Goal: Task Accomplishment & Management: Use online tool/utility

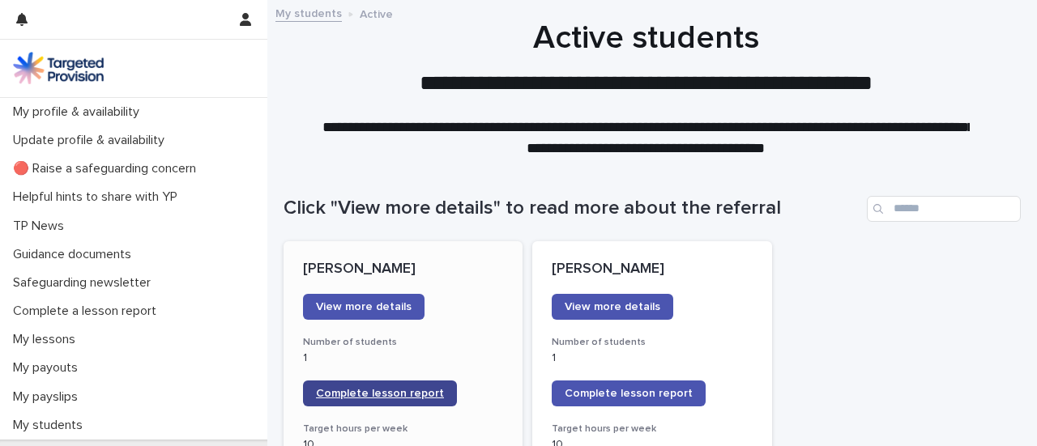
click at [345, 390] on span "Complete lesson report" at bounding box center [380, 393] width 128 height 11
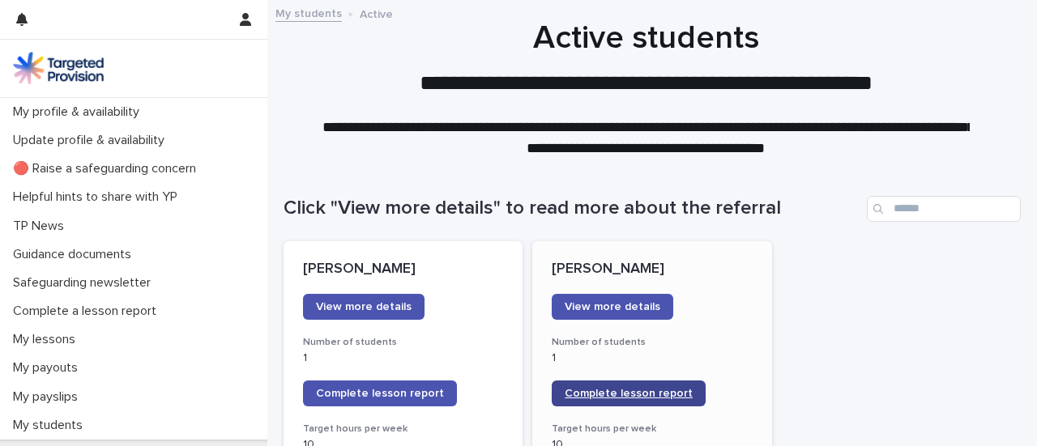
click at [621, 392] on span "Complete lesson report" at bounding box center [629, 393] width 128 height 11
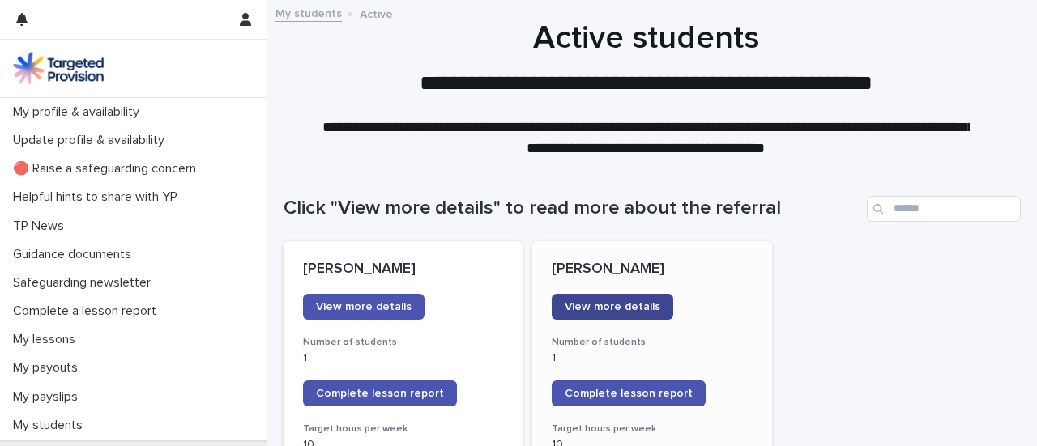
click at [630, 304] on span "View more details" at bounding box center [613, 306] width 96 height 11
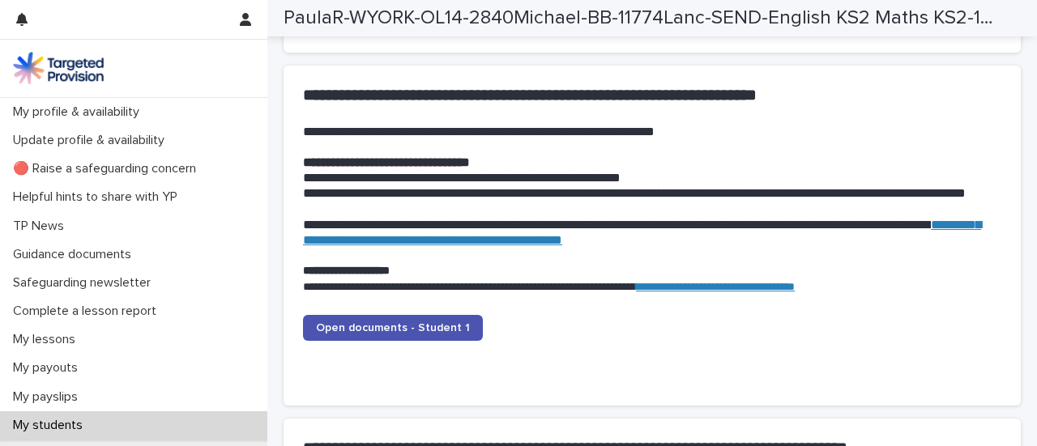
scroll to position [1582, 0]
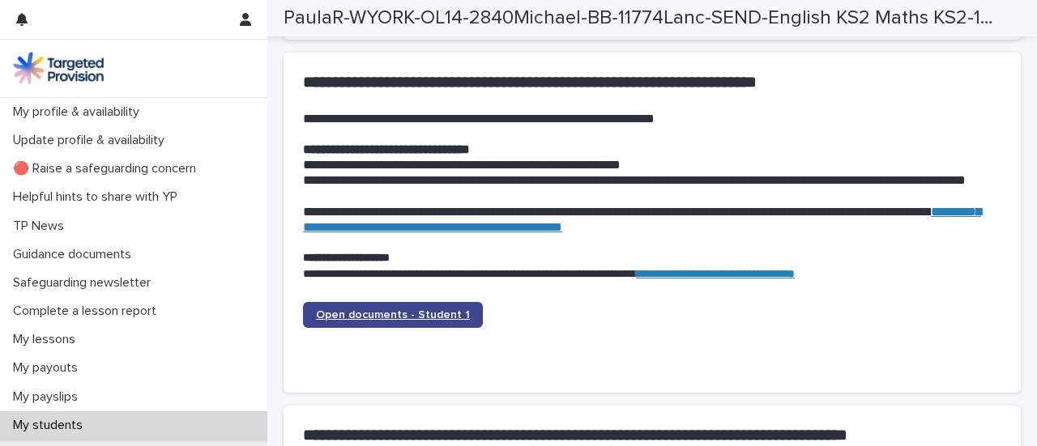
click at [448, 312] on span "Open documents - Student 1" at bounding box center [393, 315] width 154 height 11
click at [438, 311] on span "Open documents - Student 1" at bounding box center [393, 315] width 154 height 11
